Goal: Information Seeking & Learning: Find specific fact

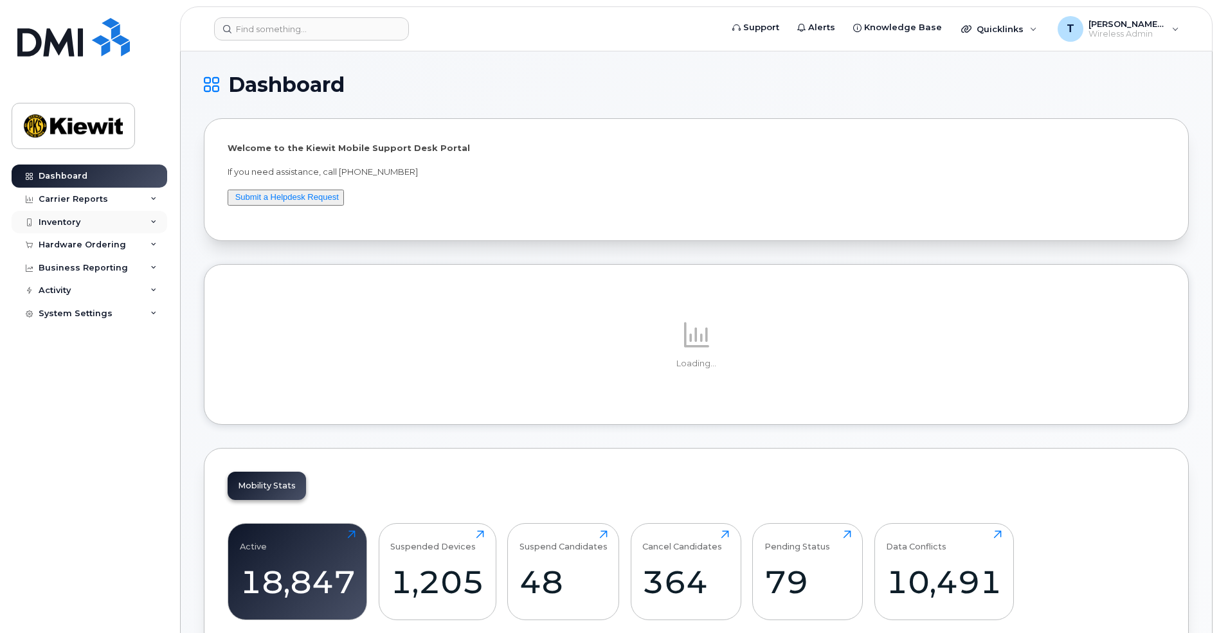
click at [151, 221] on icon at bounding box center [153, 222] width 6 height 6
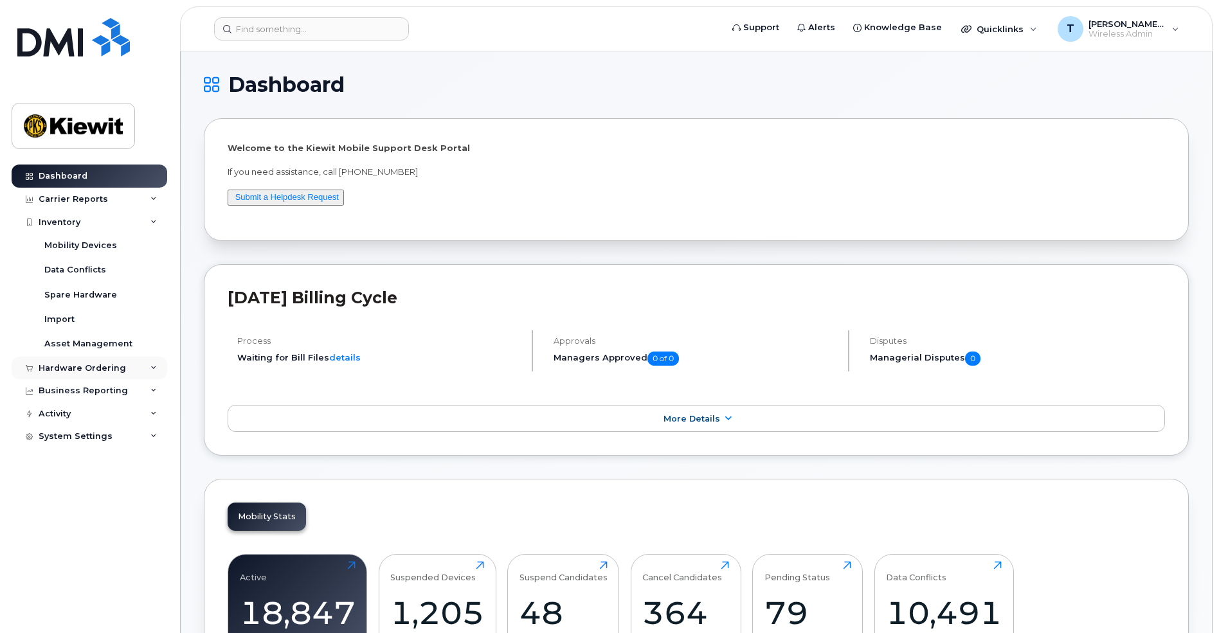
click at [143, 368] on div "Hardware Ordering" at bounding box center [90, 368] width 156 height 23
click at [128, 343] on link "Asset Management" at bounding box center [100, 344] width 133 height 24
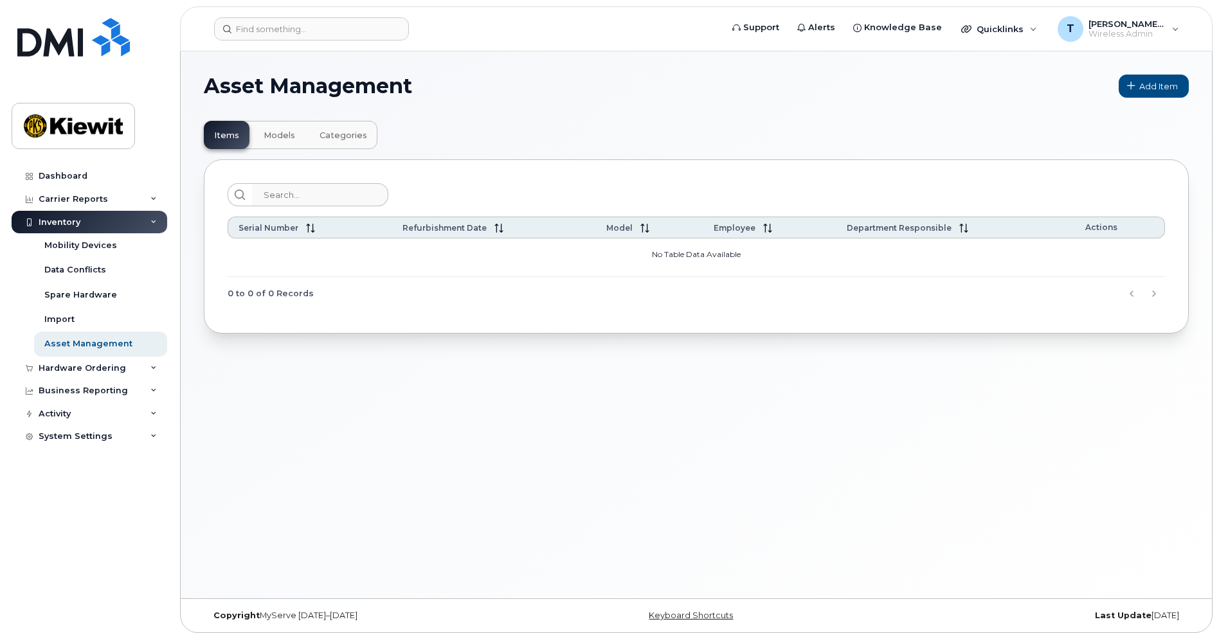
click at [157, 222] on div "Inventory" at bounding box center [90, 222] width 156 height 23
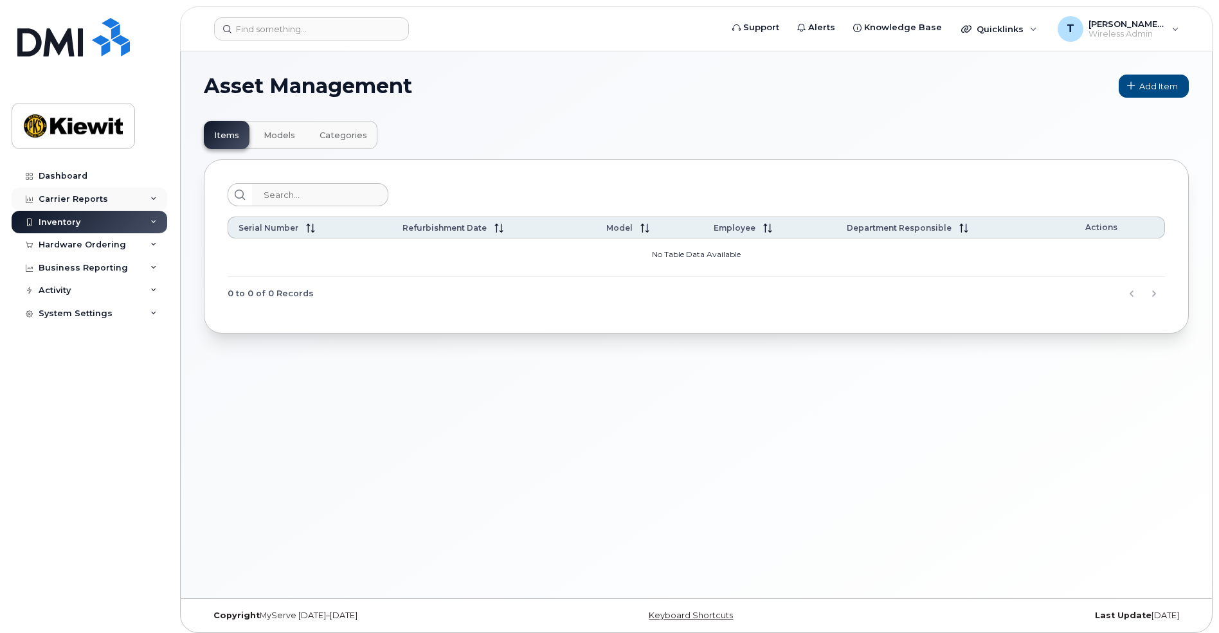
click at [152, 197] on icon at bounding box center [153, 199] width 6 height 6
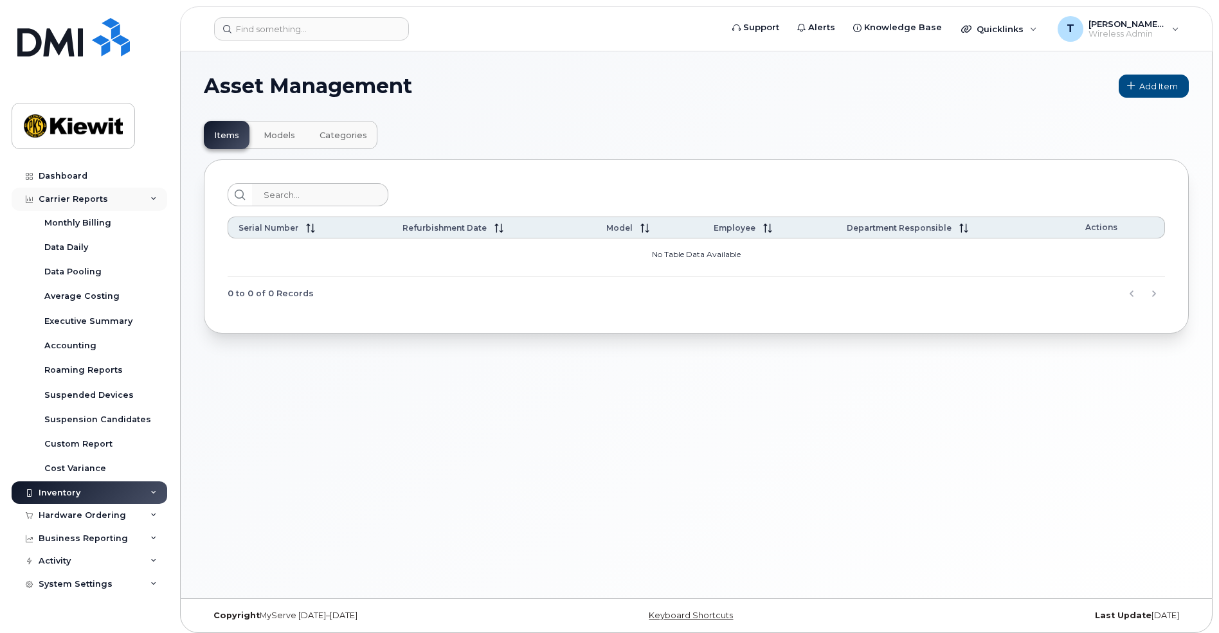
click at [152, 197] on icon at bounding box center [153, 199] width 6 height 6
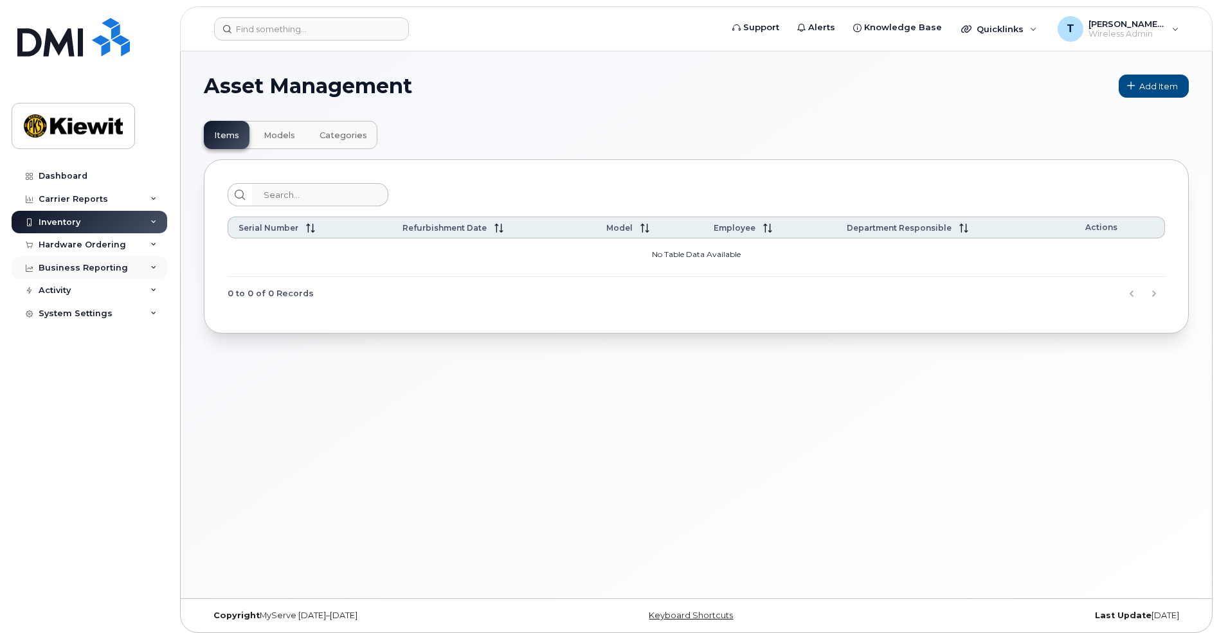
click at [148, 266] on div "Business Reporting" at bounding box center [90, 268] width 156 height 23
click at [156, 226] on div "Inventory" at bounding box center [90, 222] width 156 height 23
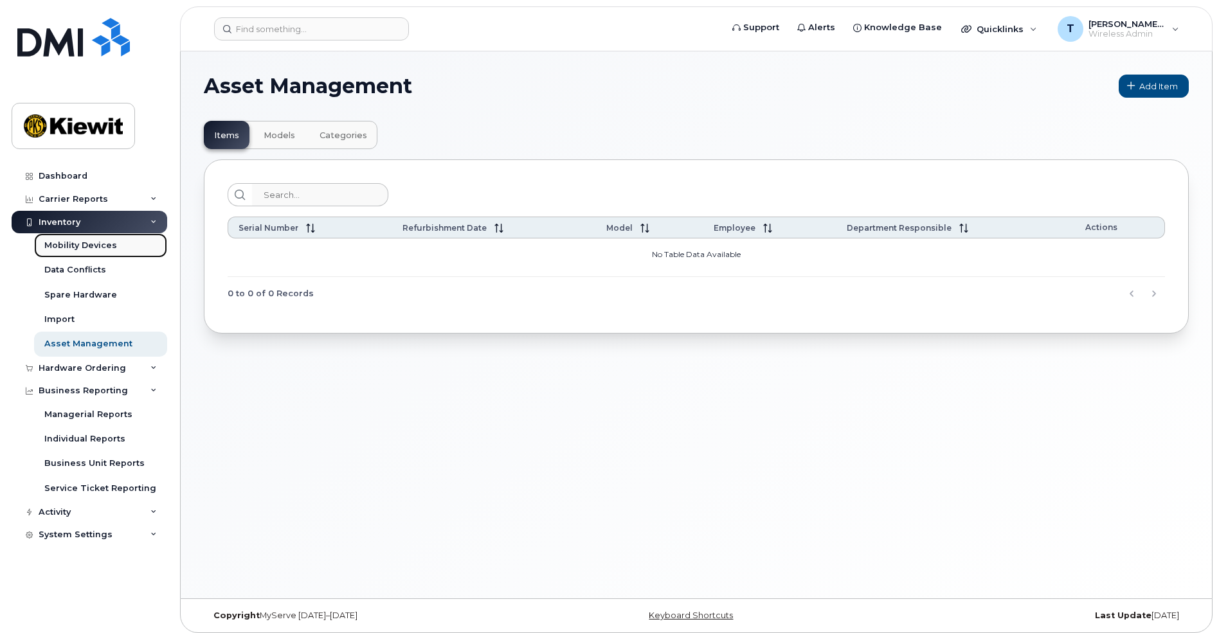
click at [98, 244] on div "Mobility Devices" at bounding box center [80, 246] width 73 height 12
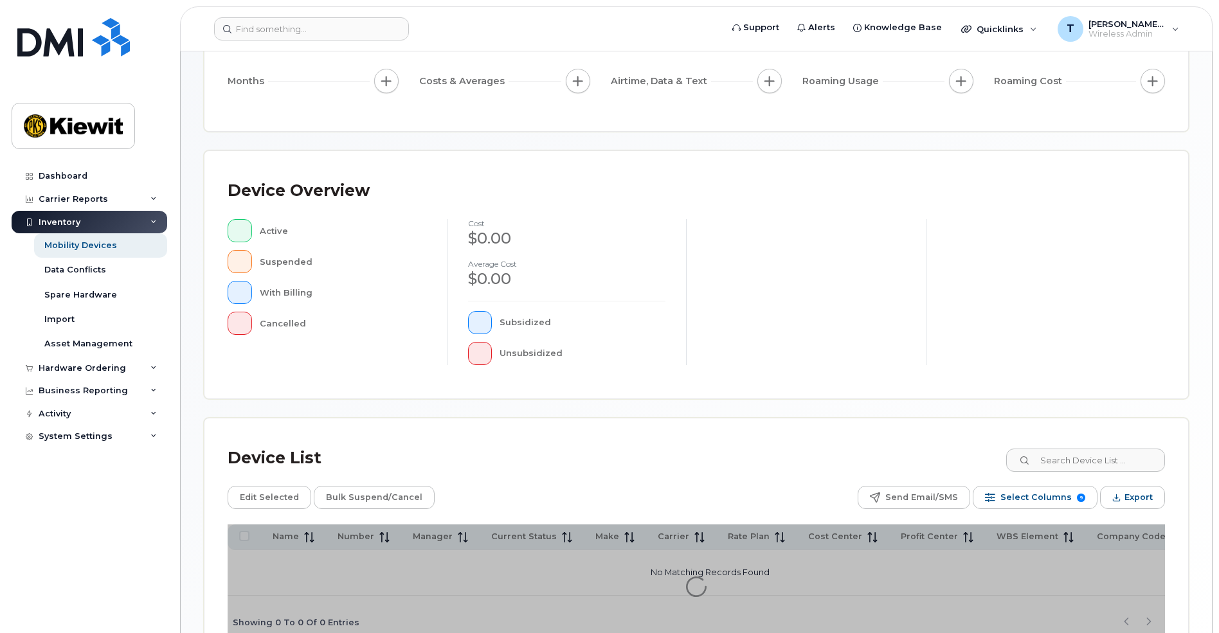
scroll to position [255, 0]
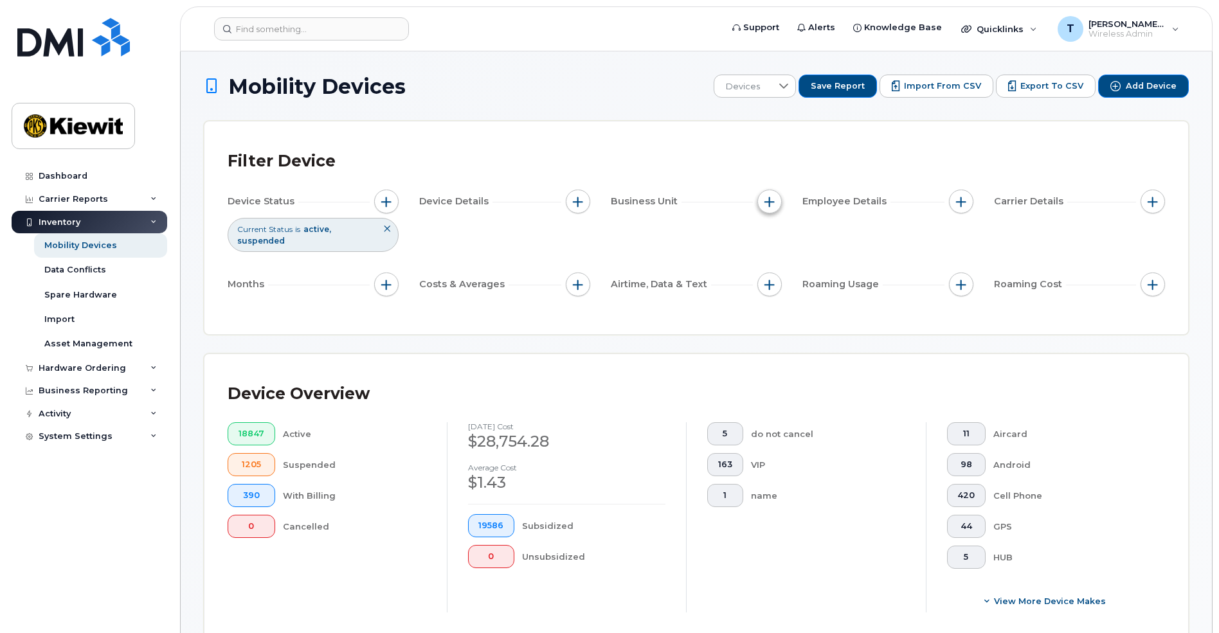
click at [764, 201] on span "button" at bounding box center [769, 202] width 10 height 10
click at [786, 298] on label "WBS Element" at bounding box center [815, 301] width 63 height 12
click at [778, 298] on input "WBS Element" at bounding box center [773, 301] width 10 height 10
checkbox input "true"
click at [839, 325] on span "is" at bounding box center [842, 325] width 111 height 23
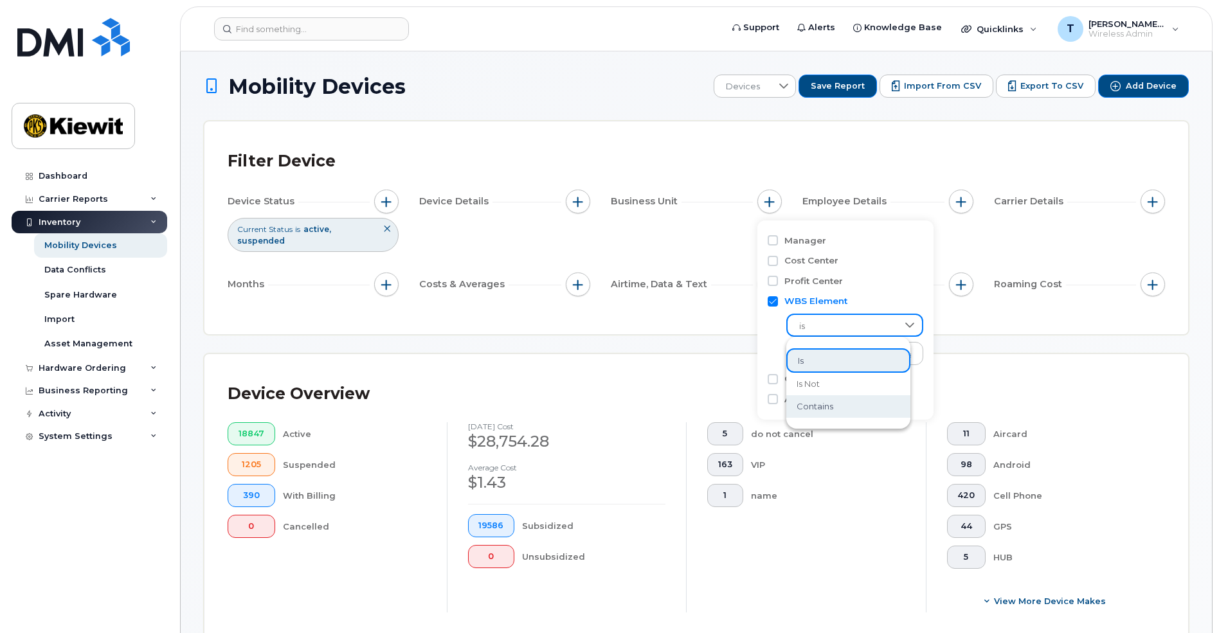
click at [822, 409] on span "contains" at bounding box center [815, 407] width 37 height 12
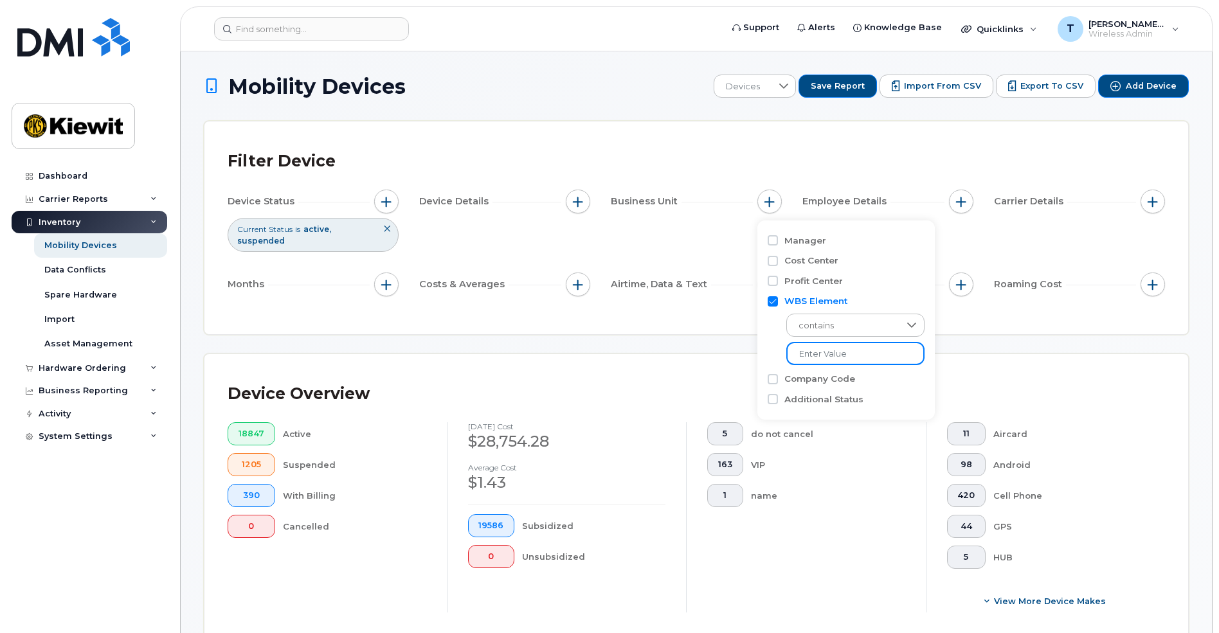
click at [832, 357] on input "text" at bounding box center [855, 353] width 138 height 23
type input "106195"
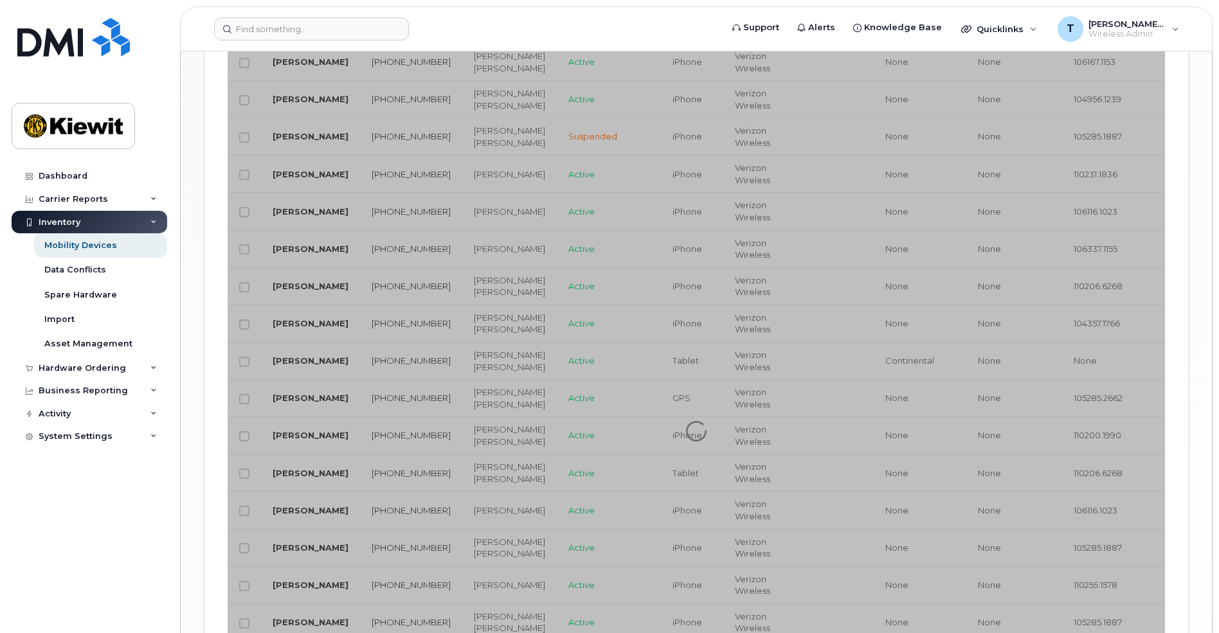
scroll to position [1286, 0]
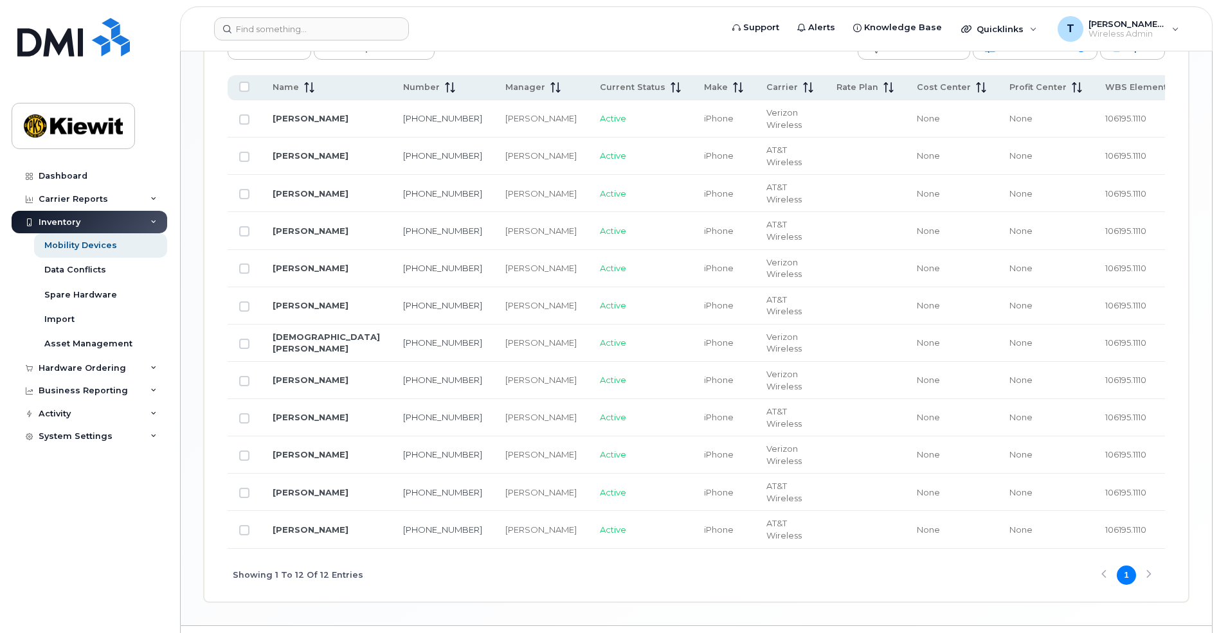
scroll to position [747, 0]
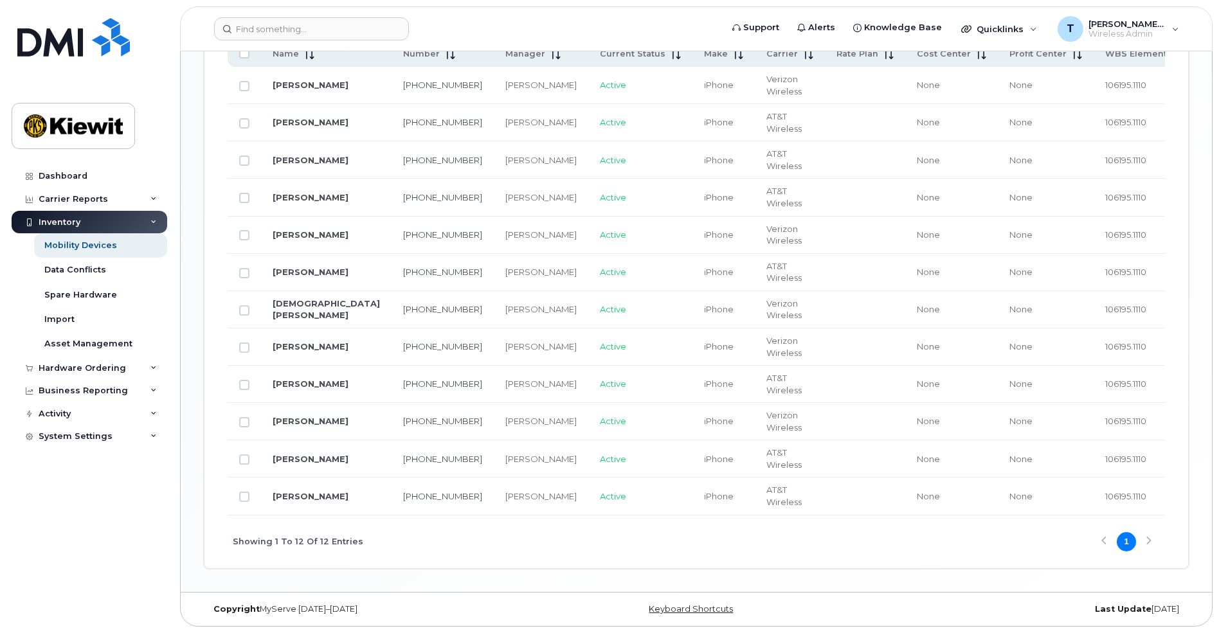
click at [1150, 536] on div "Showing 1 To 12 Of 12 Entries 1" at bounding box center [696, 542] width 937 height 53
click at [1150, 539] on div "Showing 1 To 12 Of 12 Entries 1" at bounding box center [696, 542] width 937 height 53
click at [1150, 543] on div "Showing 1 To 12 Of 12 Entries 1" at bounding box center [696, 542] width 937 height 53
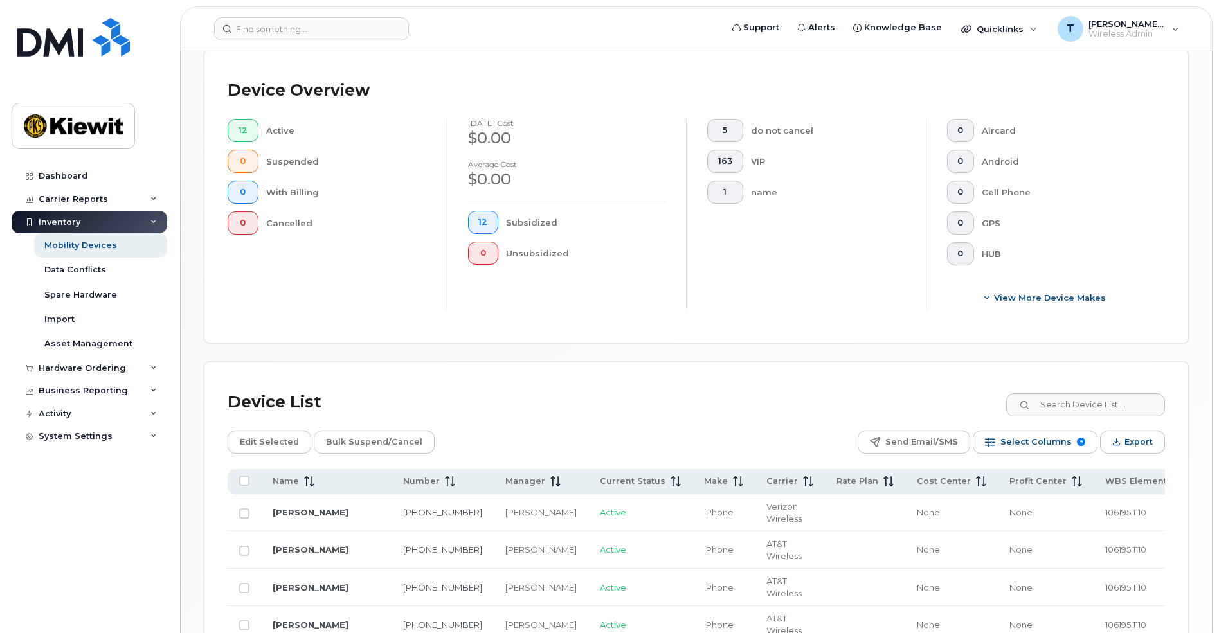
scroll to position [297, 0]
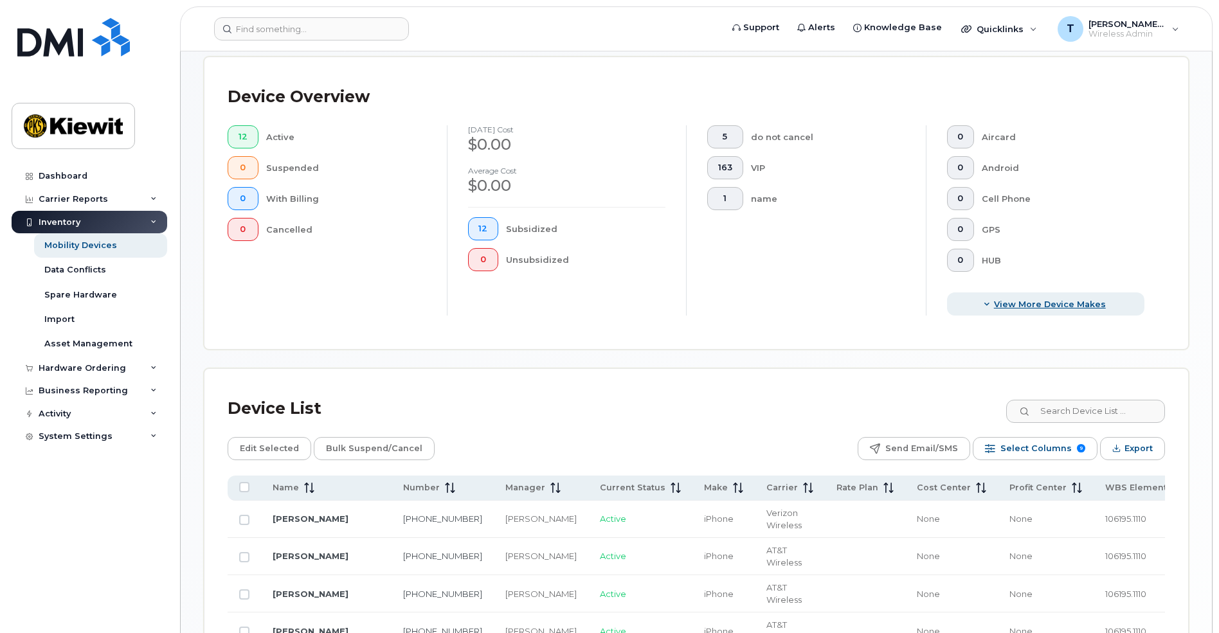
click at [1069, 303] on span "View More Device Makes" at bounding box center [1050, 304] width 112 height 12
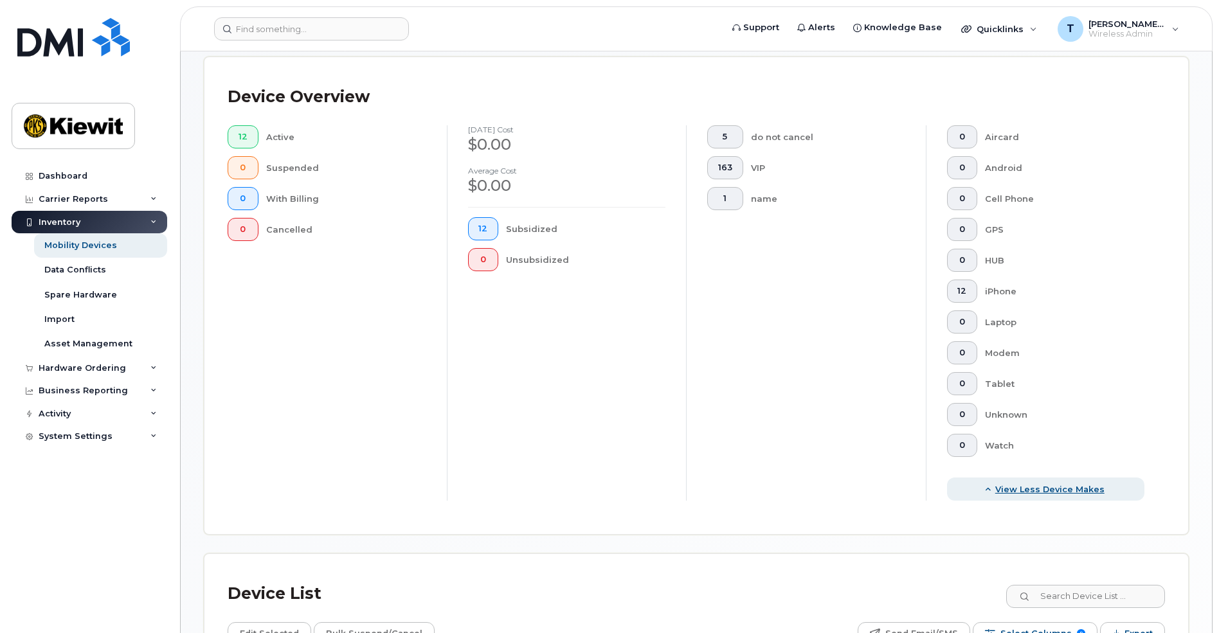
click at [1046, 485] on span "View Less Device Makes" at bounding box center [1049, 489] width 109 height 12
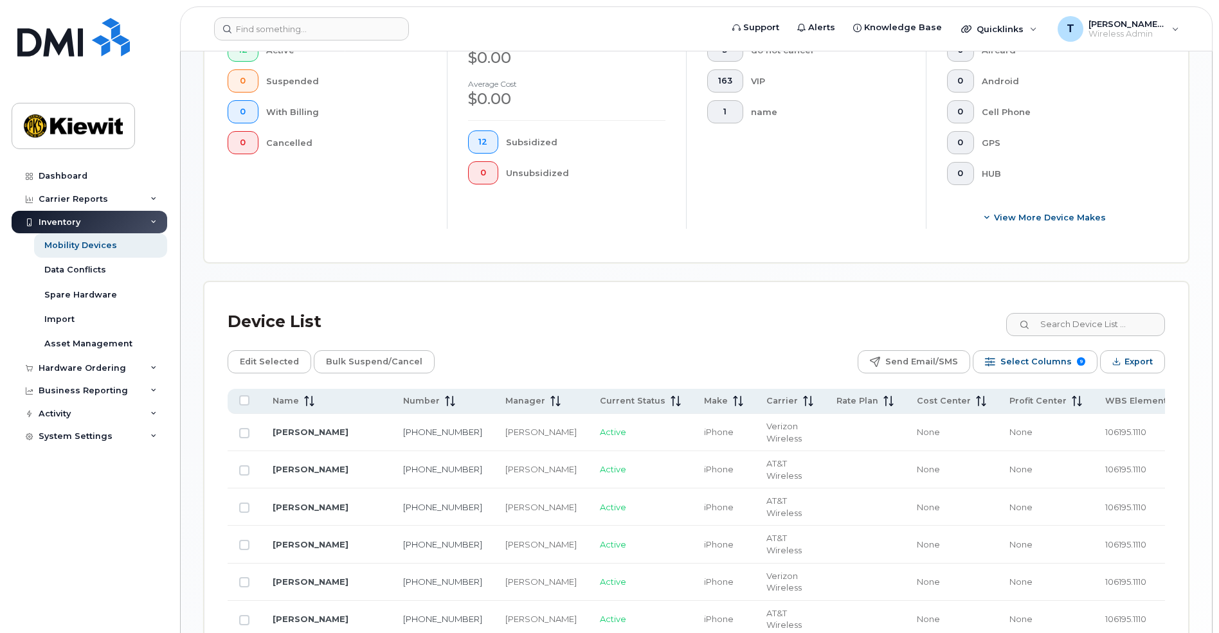
scroll to position [361, 0]
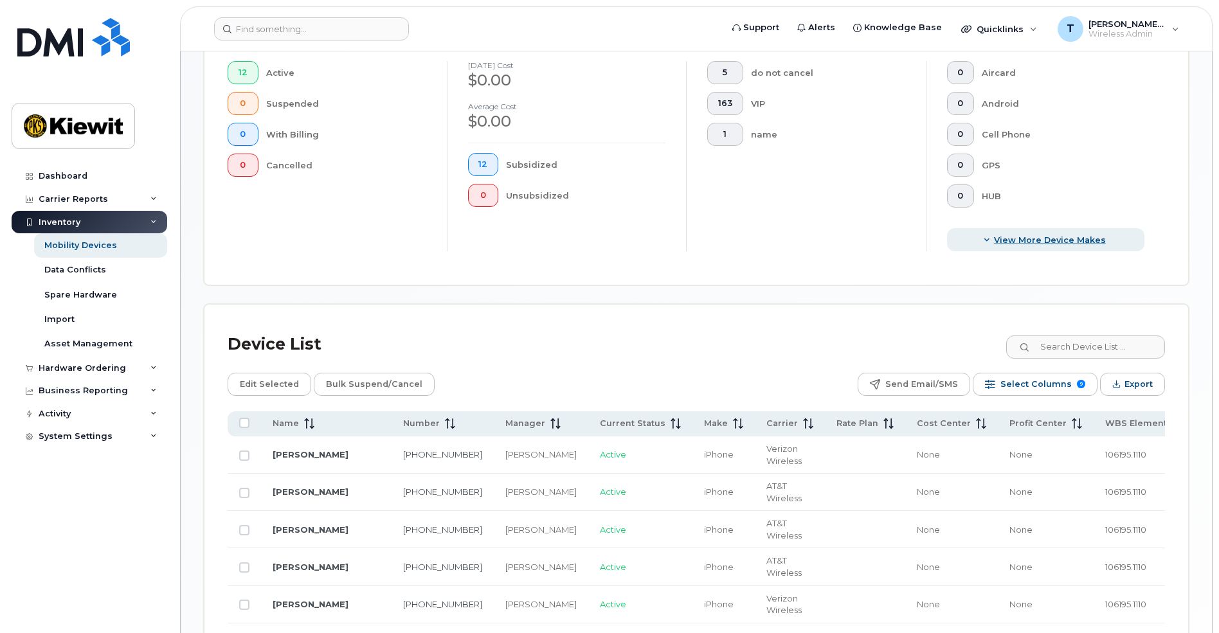
click at [1078, 235] on span "View More Device Makes" at bounding box center [1050, 240] width 112 height 12
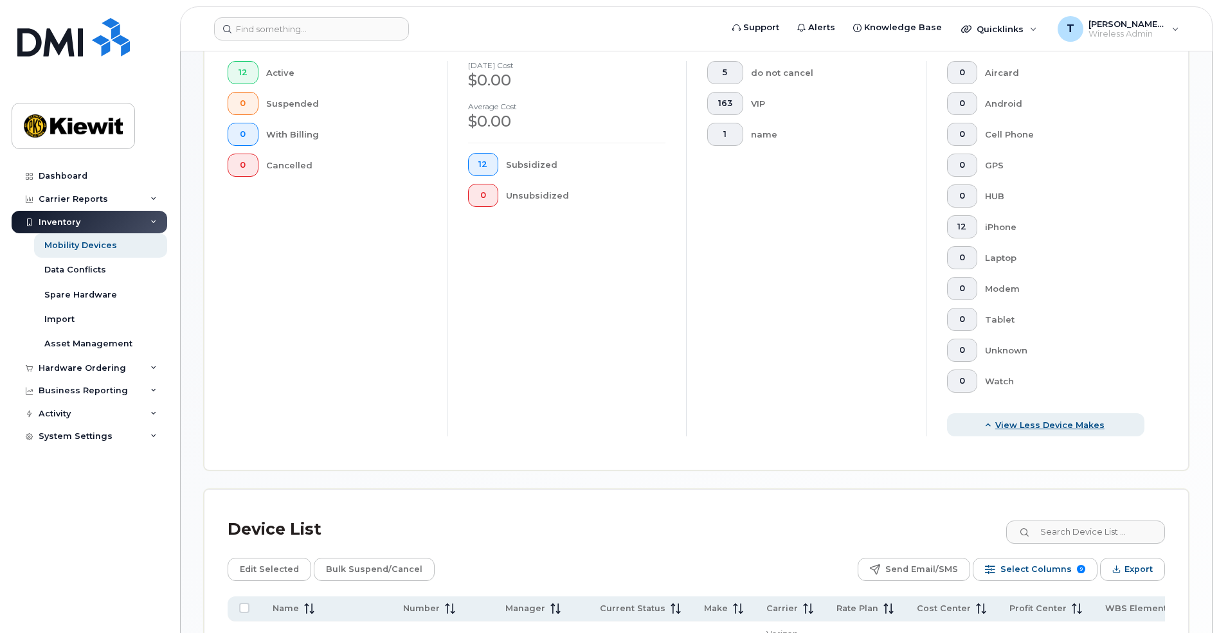
click at [1009, 429] on span "View Less Device Makes" at bounding box center [1049, 425] width 109 height 12
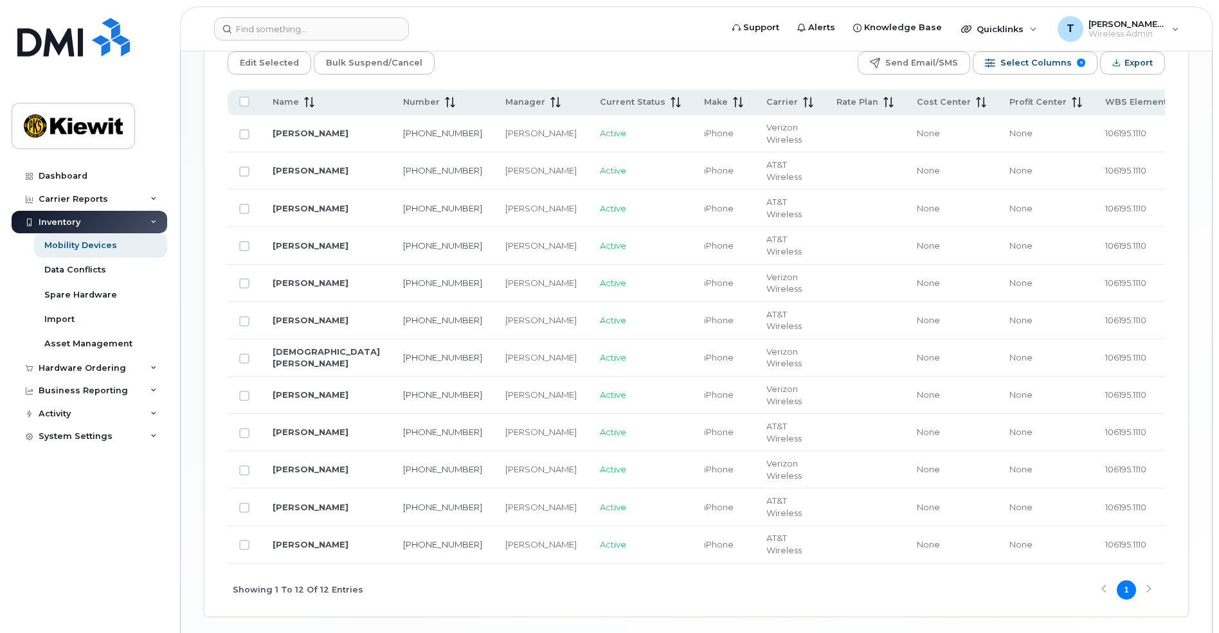
scroll to position [547, 0]
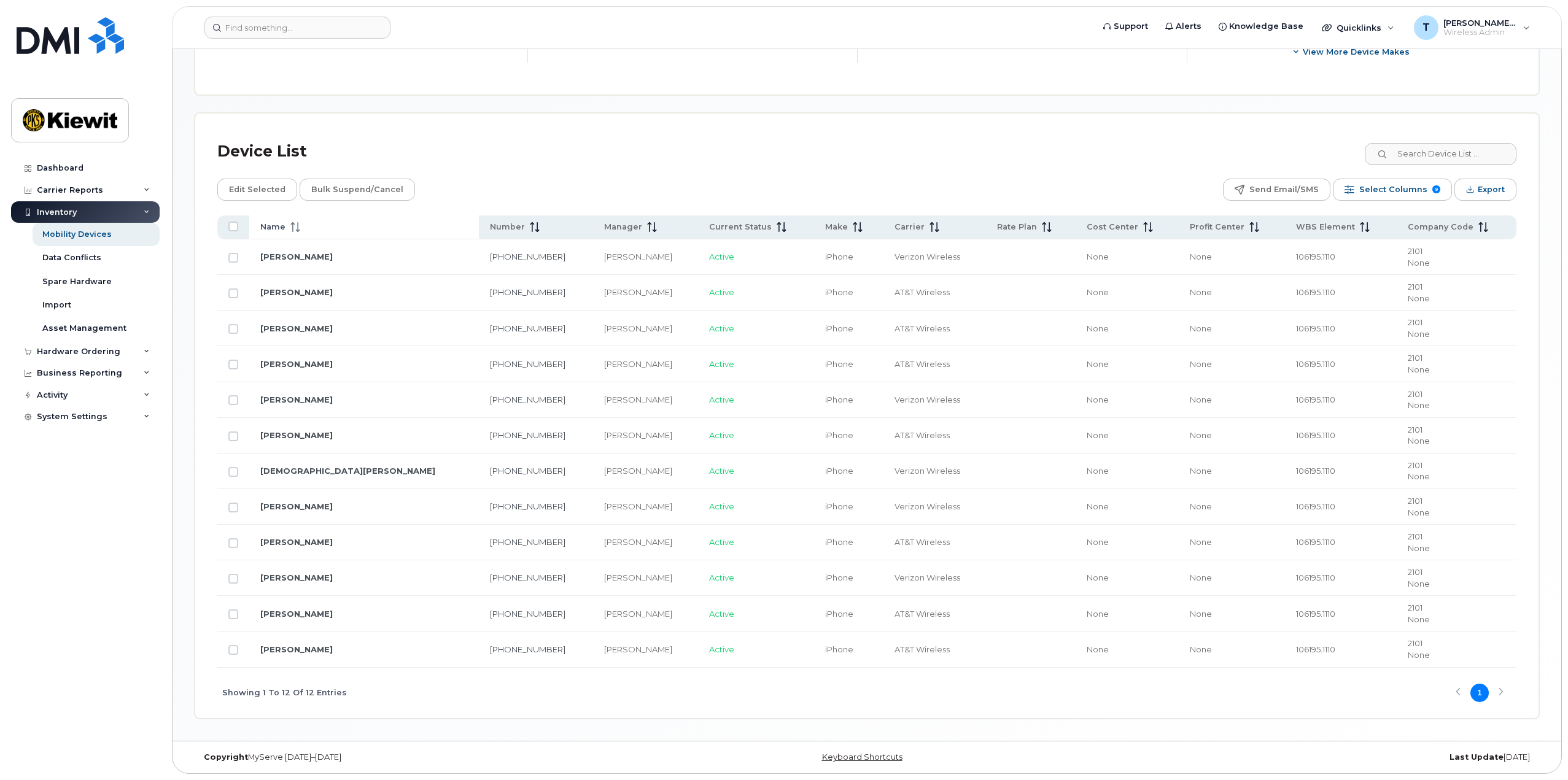
click at [319, 231] on div "Name" at bounding box center [364, 227] width 207 height 11
